Goal: Task Accomplishment & Management: Manage account settings

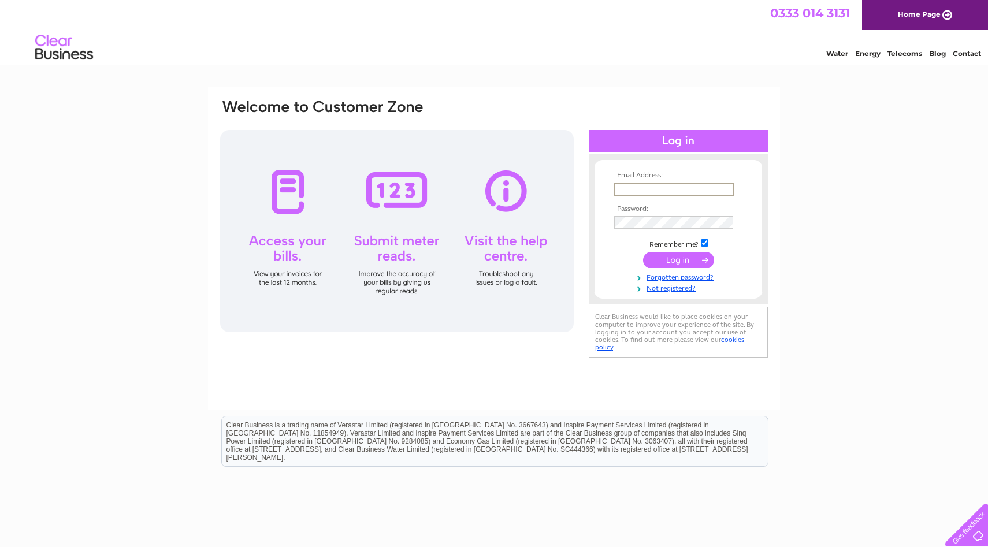
click at [636, 183] on input "text" at bounding box center [674, 190] width 120 height 14
type input "[EMAIL_ADDRESS][DOMAIN_NAME]"
click at [643, 252] on input "submit" at bounding box center [678, 260] width 71 height 16
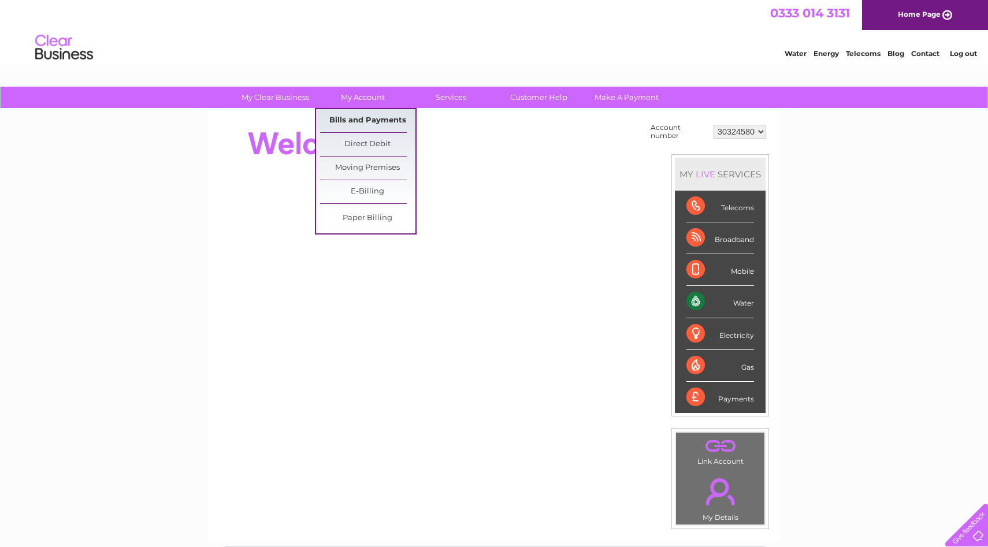
click at [374, 124] on link "Bills and Payments" at bounding box center [367, 120] width 95 height 23
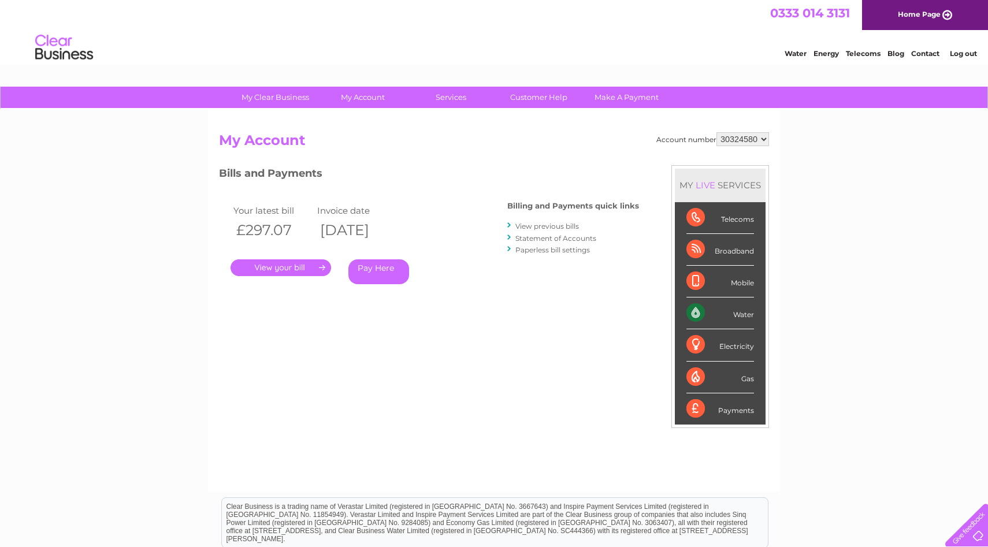
click at [297, 267] on link "." at bounding box center [281, 267] width 101 height 17
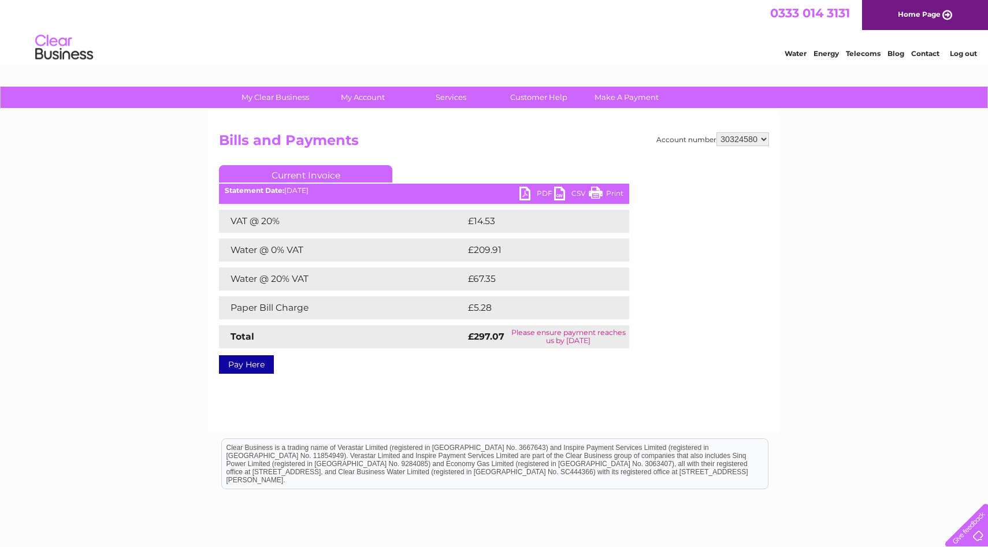
click at [538, 189] on link "PDF" at bounding box center [536, 195] width 35 height 17
